Goal: Transaction & Acquisition: Purchase product/service

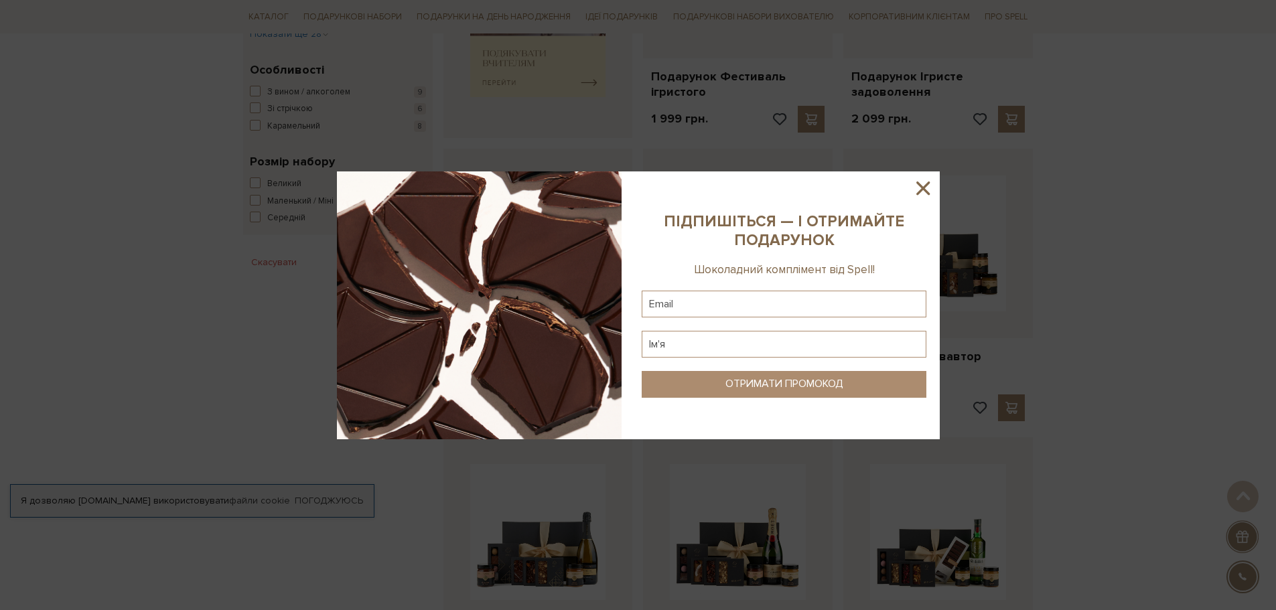
scroll to position [669, 0]
click at [922, 189] on icon at bounding box center [922, 187] width 13 height 13
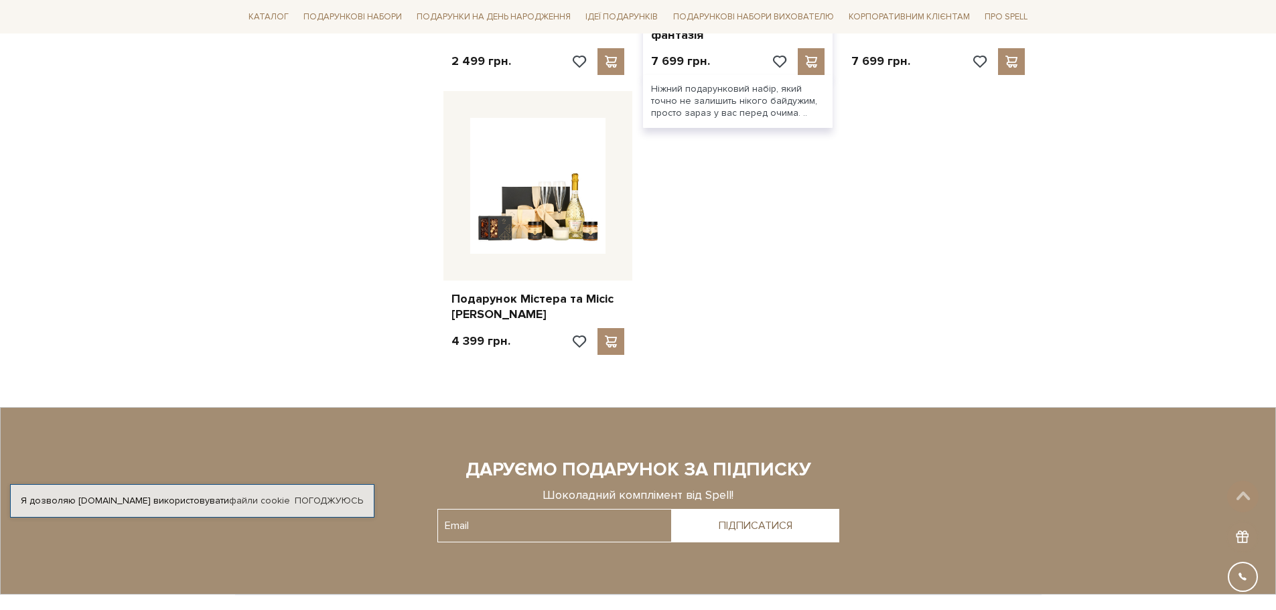
scroll to position [1295, 0]
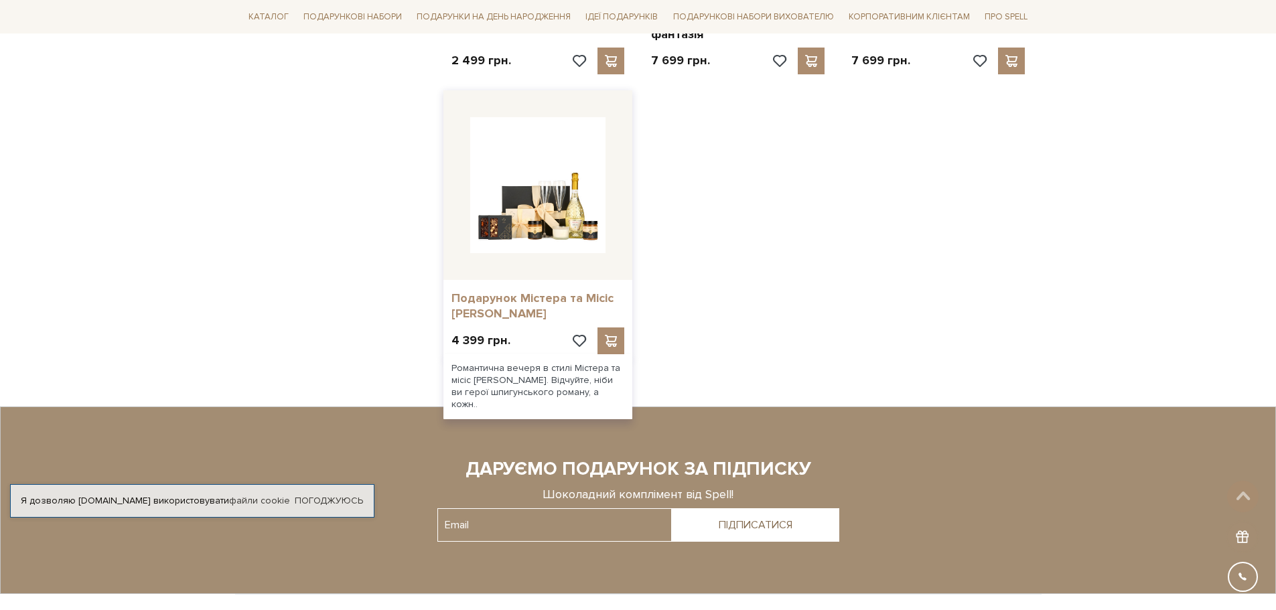
click at [573, 291] on link "Подарунок Містера та Місіс [PERSON_NAME]" at bounding box center [537, 306] width 173 height 31
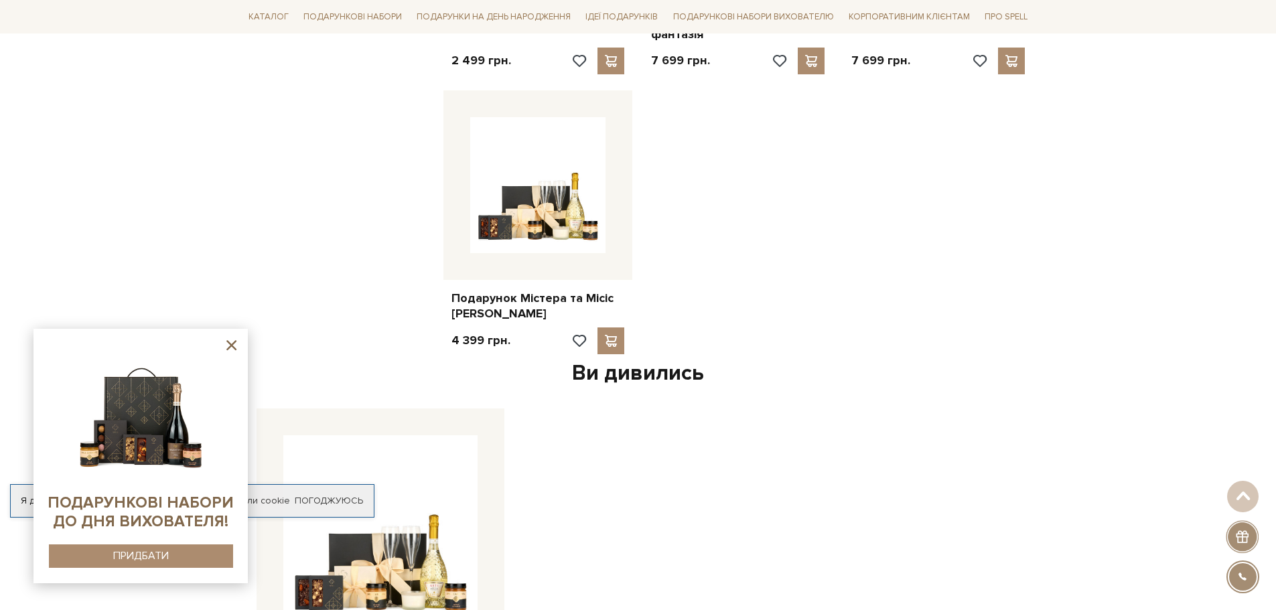
click at [222, 344] on div at bounding box center [141, 456] width 188 height 228
click at [228, 342] on icon at bounding box center [231, 345] width 10 height 10
